Goal: Communication & Community: Answer question/provide support

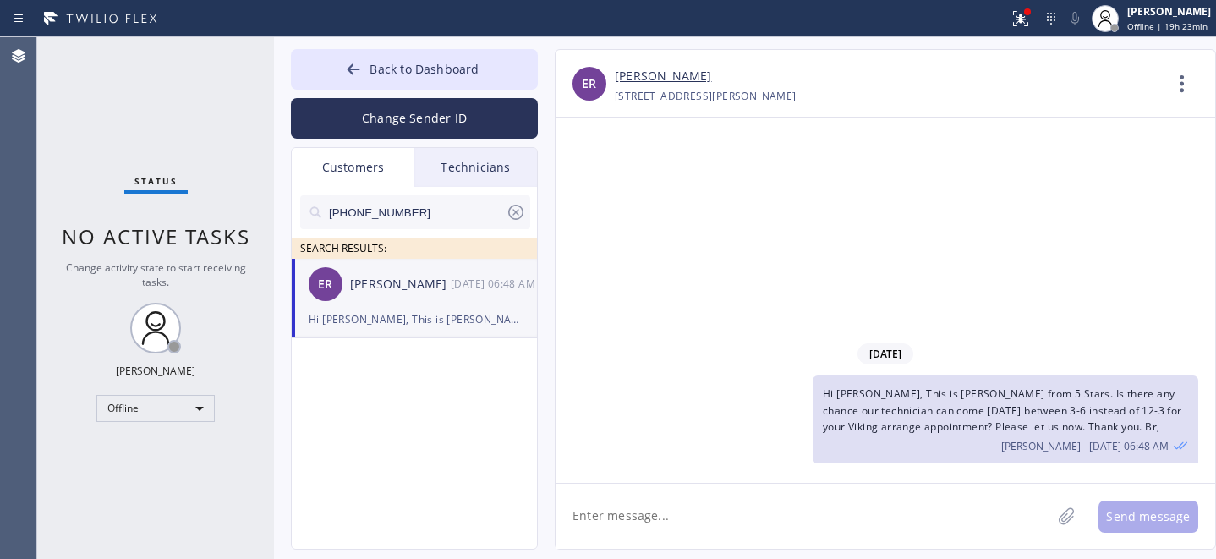
click at [434, 288] on div "[PERSON_NAME]" at bounding box center [400, 284] width 101 height 19
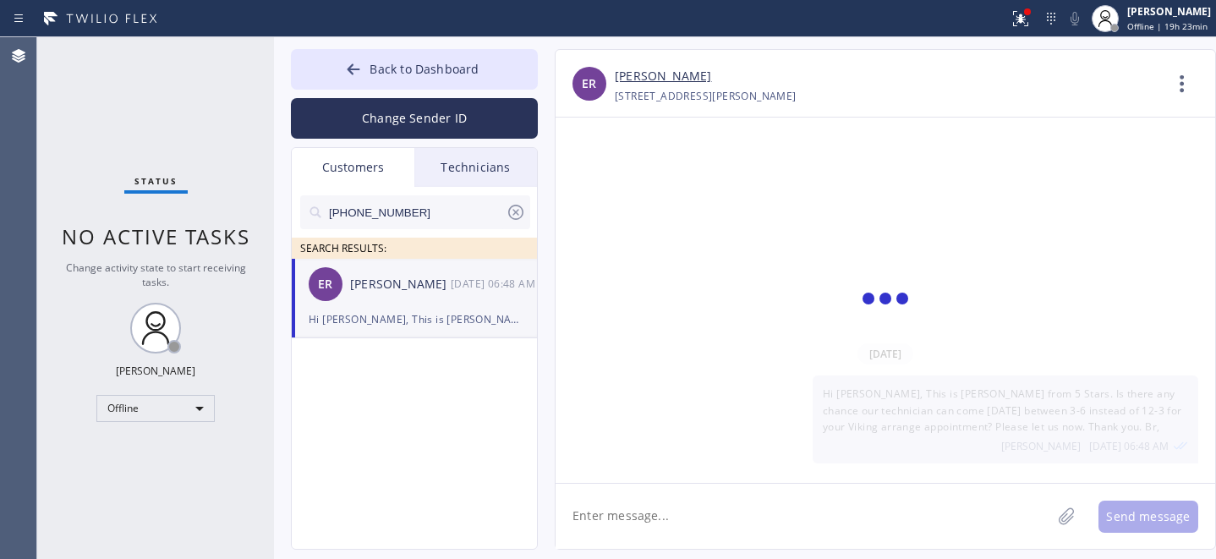
click at [518, 210] on icon at bounding box center [515, 212] width 15 height 15
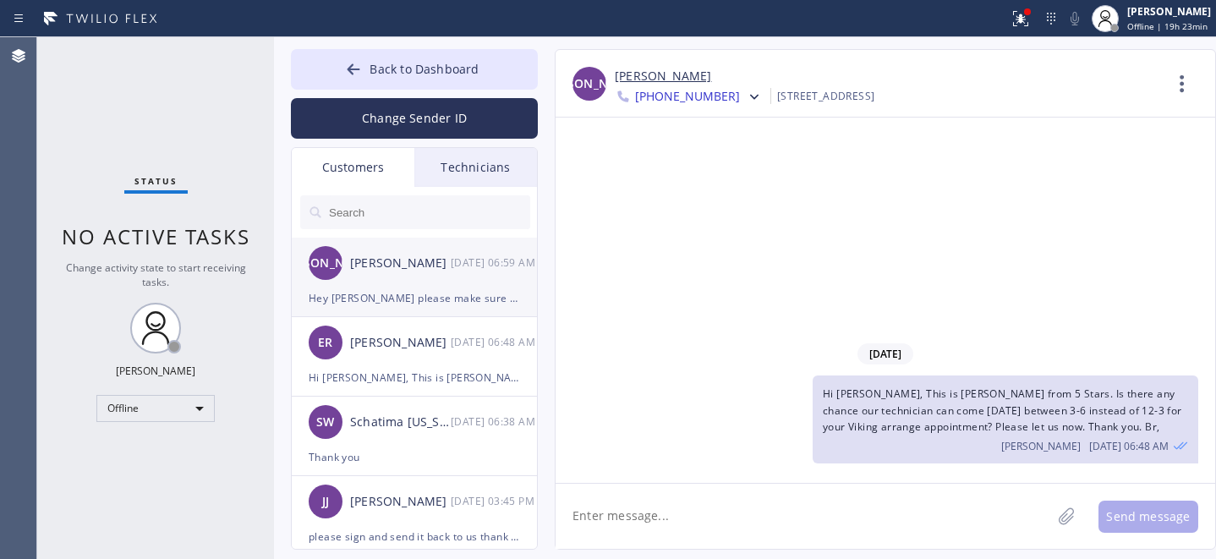
click at [415, 279] on div "JA [PERSON_NAME] [DATE] 06:59 AM" at bounding box center [415, 263] width 247 height 51
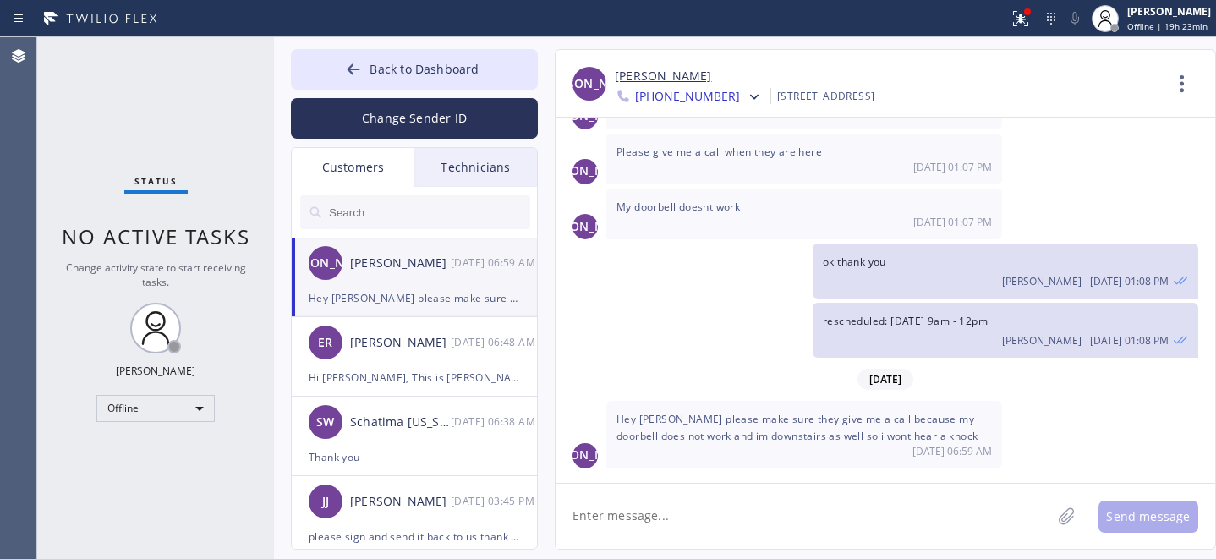
click at [671, 511] on textarea at bounding box center [804, 516] width 496 height 65
type textarea "ok"
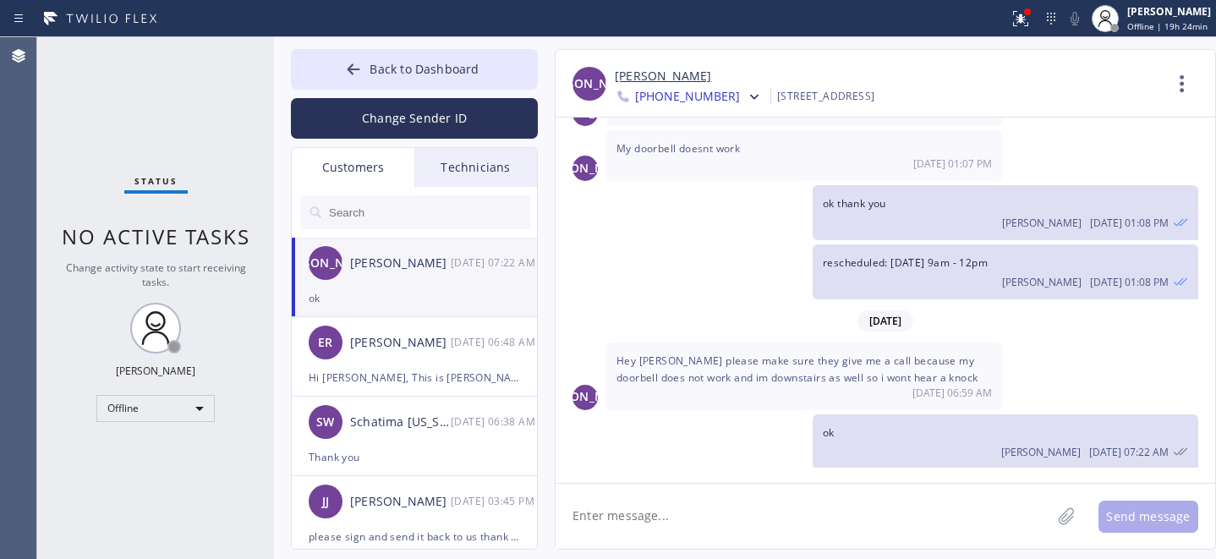
click at [653, 67] on link "[PERSON_NAME]" at bounding box center [663, 76] width 96 height 19
click at [356, 77] on icon at bounding box center [353, 69] width 17 height 17
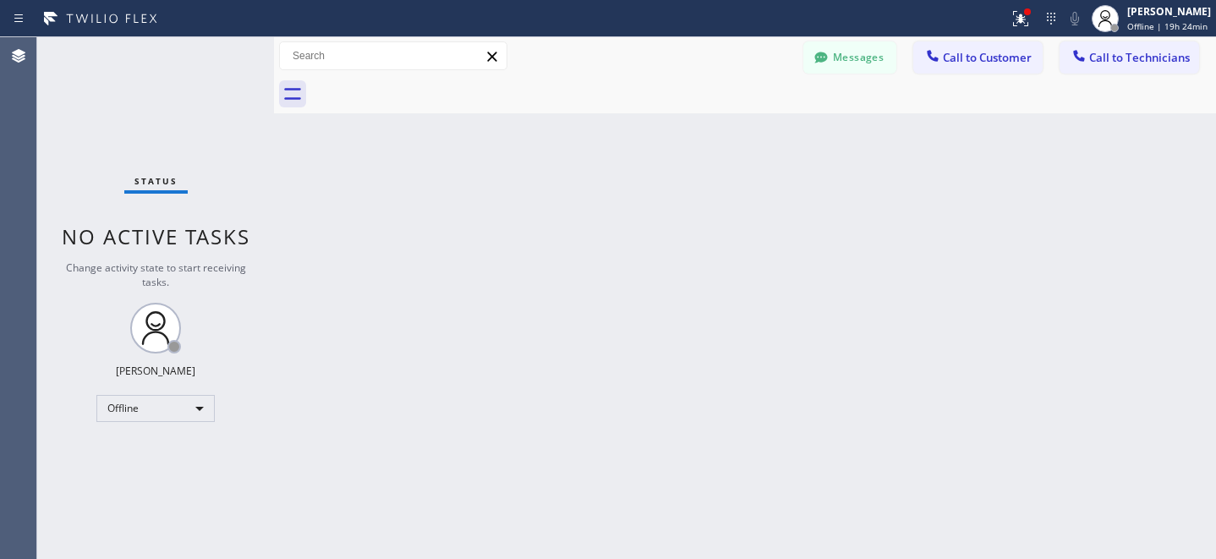
drag, startPoint x: 842, startPoint y: 49, endPoint x: 749, endPoint y: 103, distance: 107.6
click at [842, 49] on button "Messages" at bounding box center [850, 57] width 93 height 32
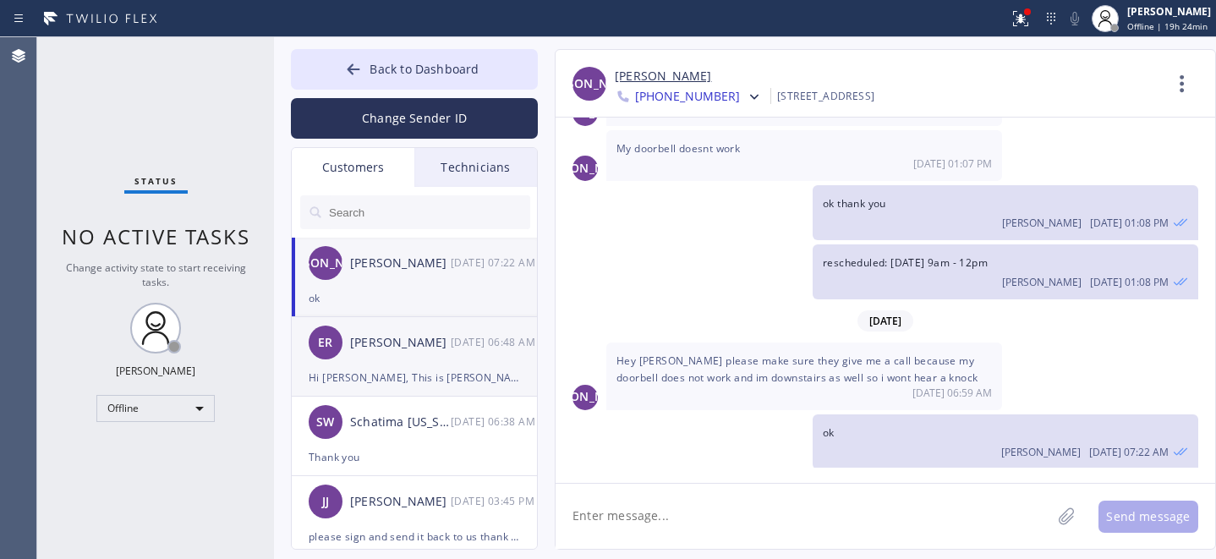
click at [398, 365] on div "ER [PERSON_NAME] [DATE] 06:48 AM" at bounding box center [415, 342] width 247 height 51
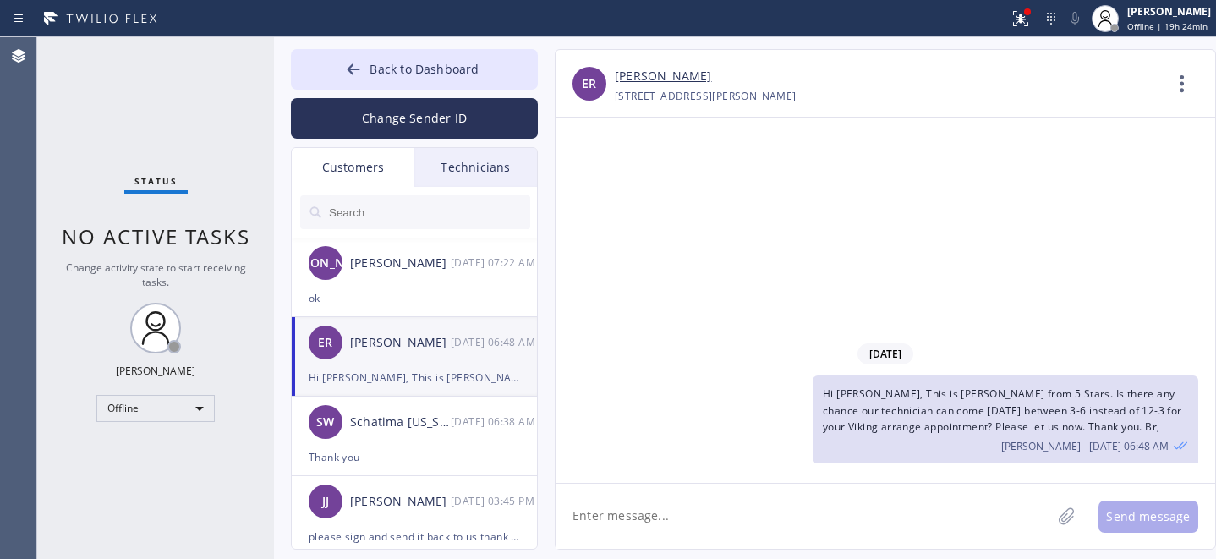
click at [726, 519] on textarea at bounding box center [804, 516] width 496 height 65
type textarea "Any updates?"
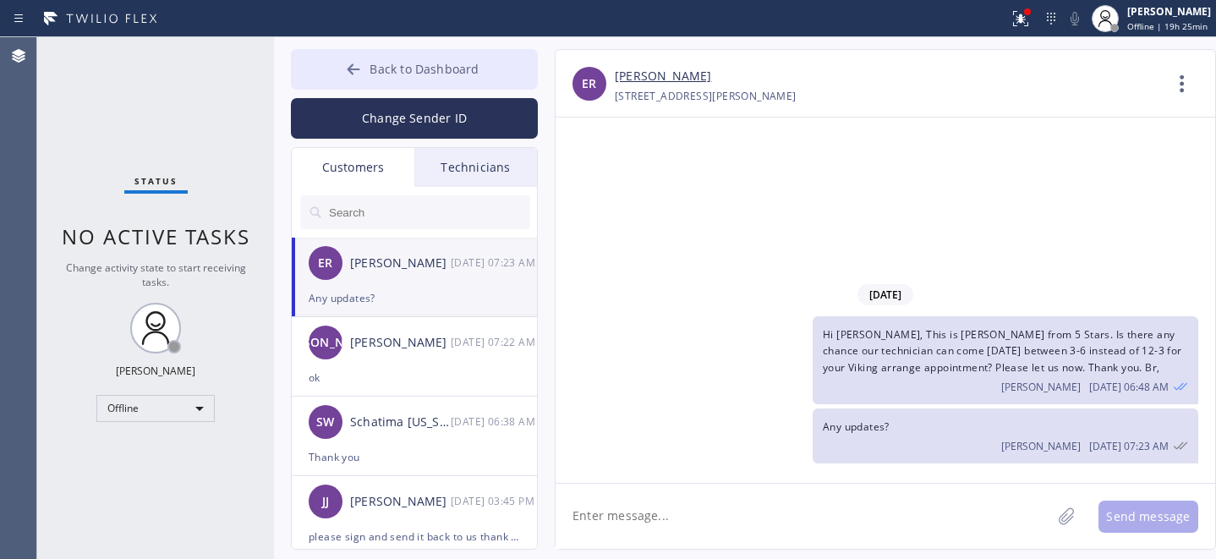
click at [359, 80] on div at bounding box center [353, 71] width 20 height 20
